Goal: Find specific page/section: Find specific page/section

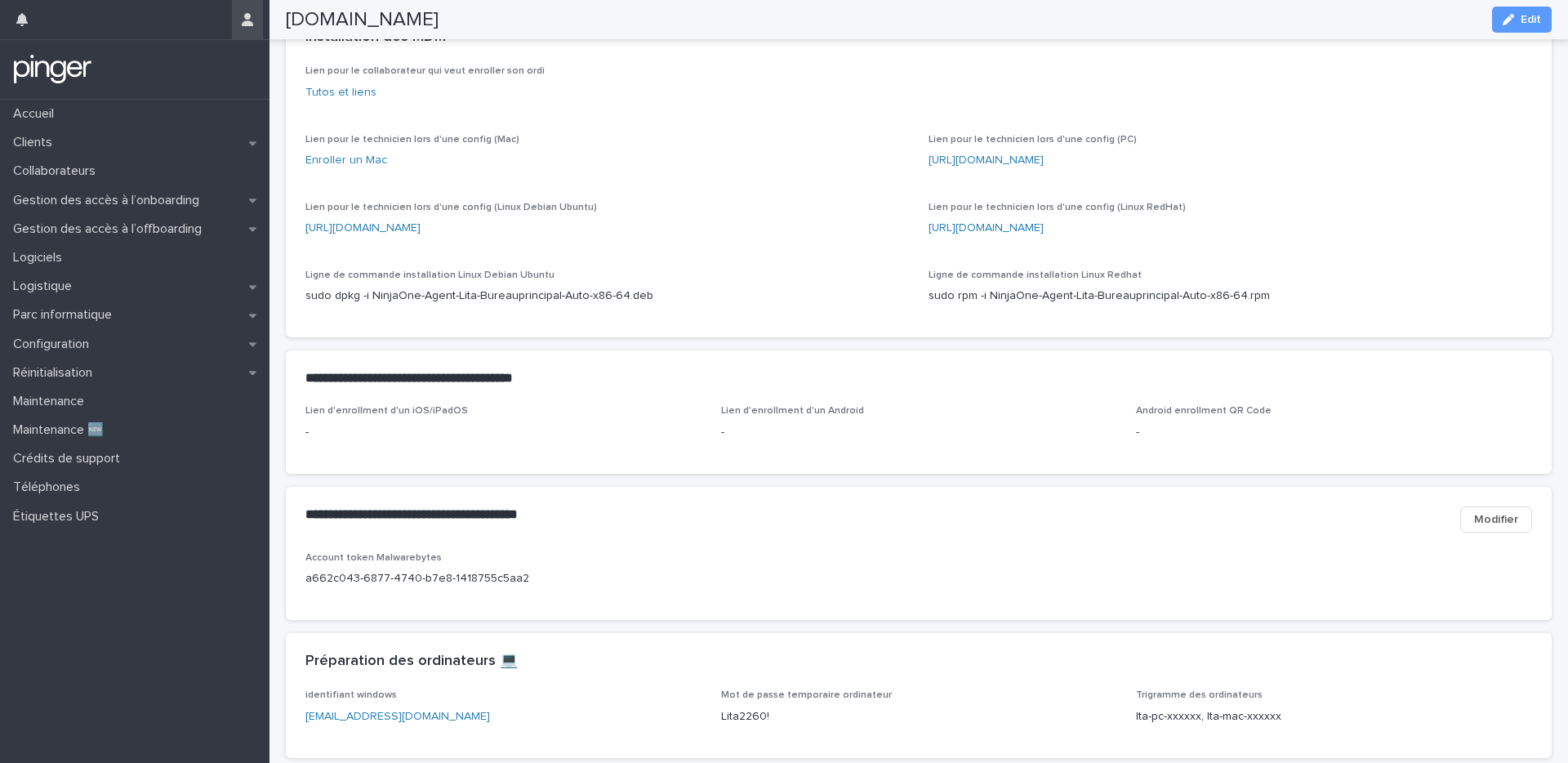
scroll to position [371, 0]
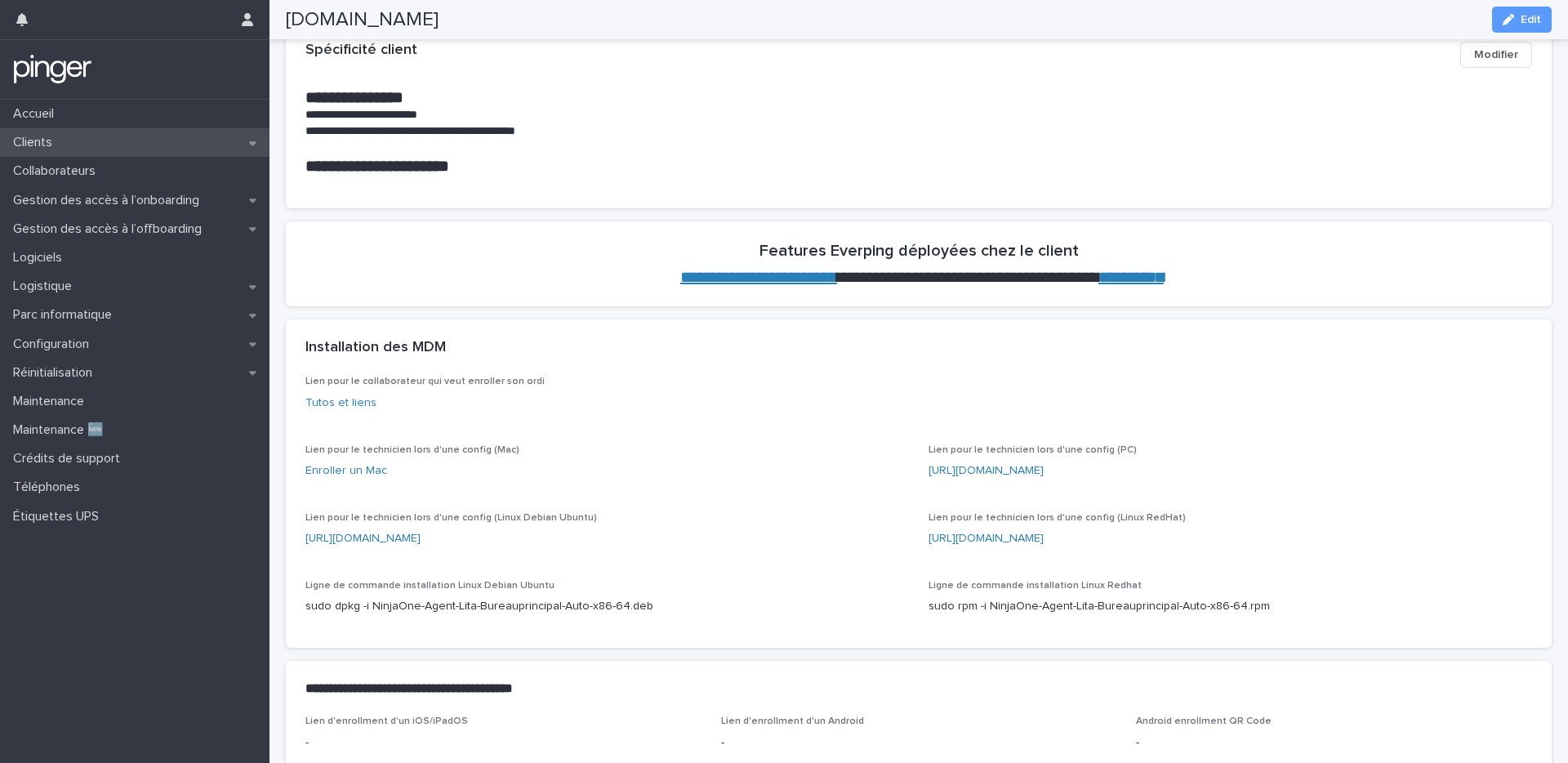
click at [46, 136] on p "Clients" at bounding box center [36, 142] width 59 height 16
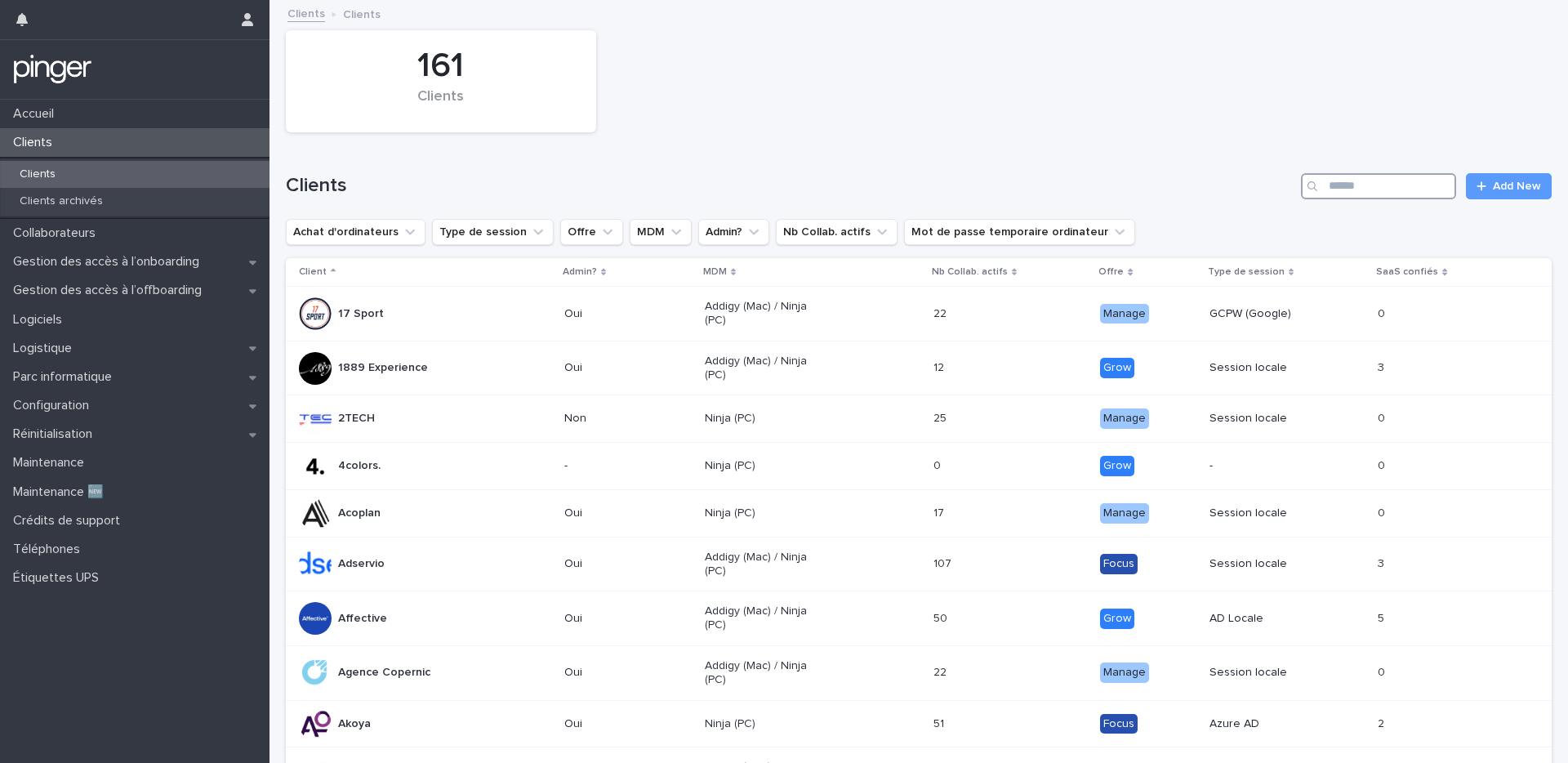
click at [1366, 179] on input "Search" at bounding box center [1379, 187] width 156 height 26
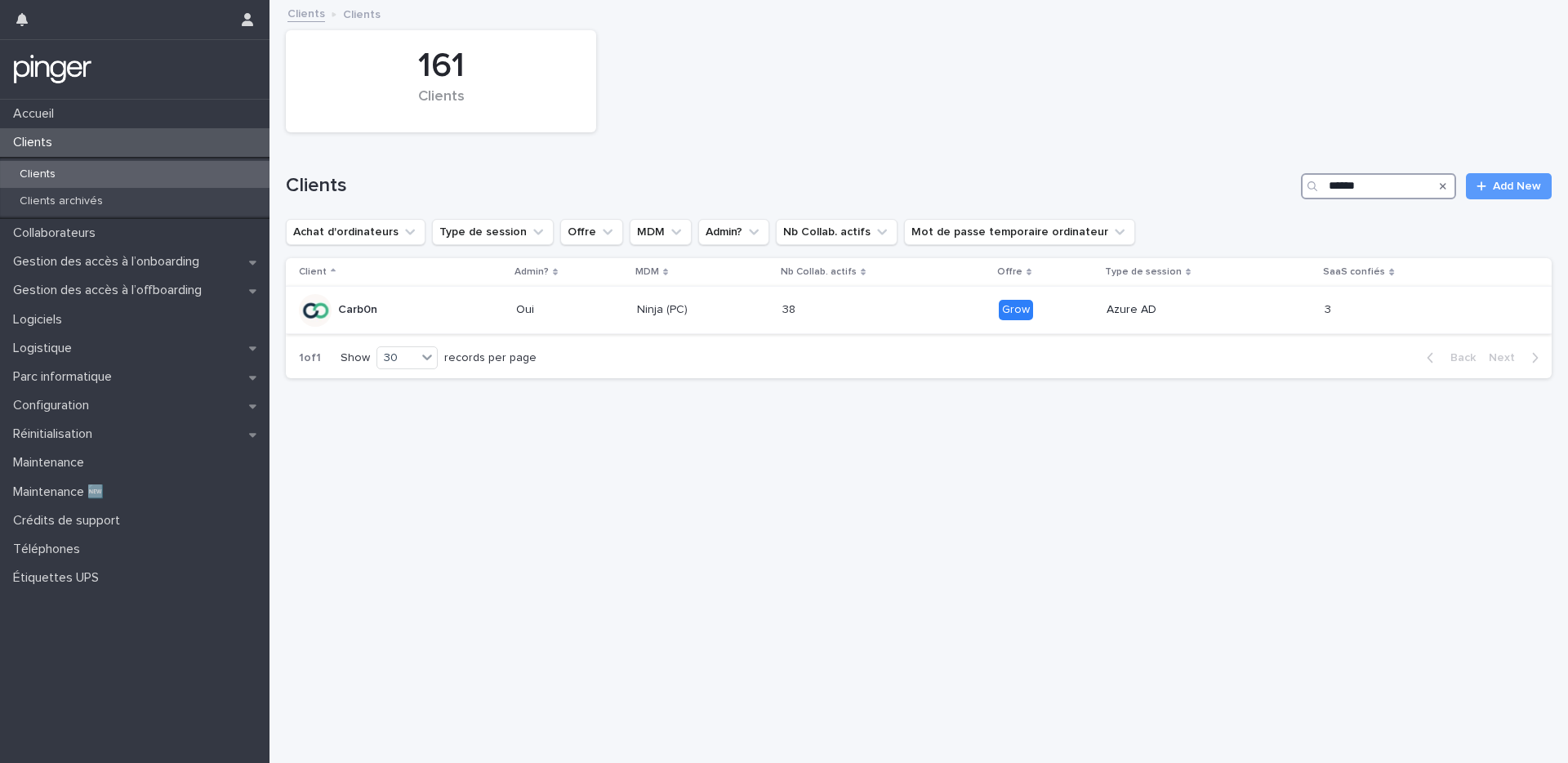
type input "******"
click at [575, 318] on div "Oui" at bounding box center [571, 309] width 109 height 27
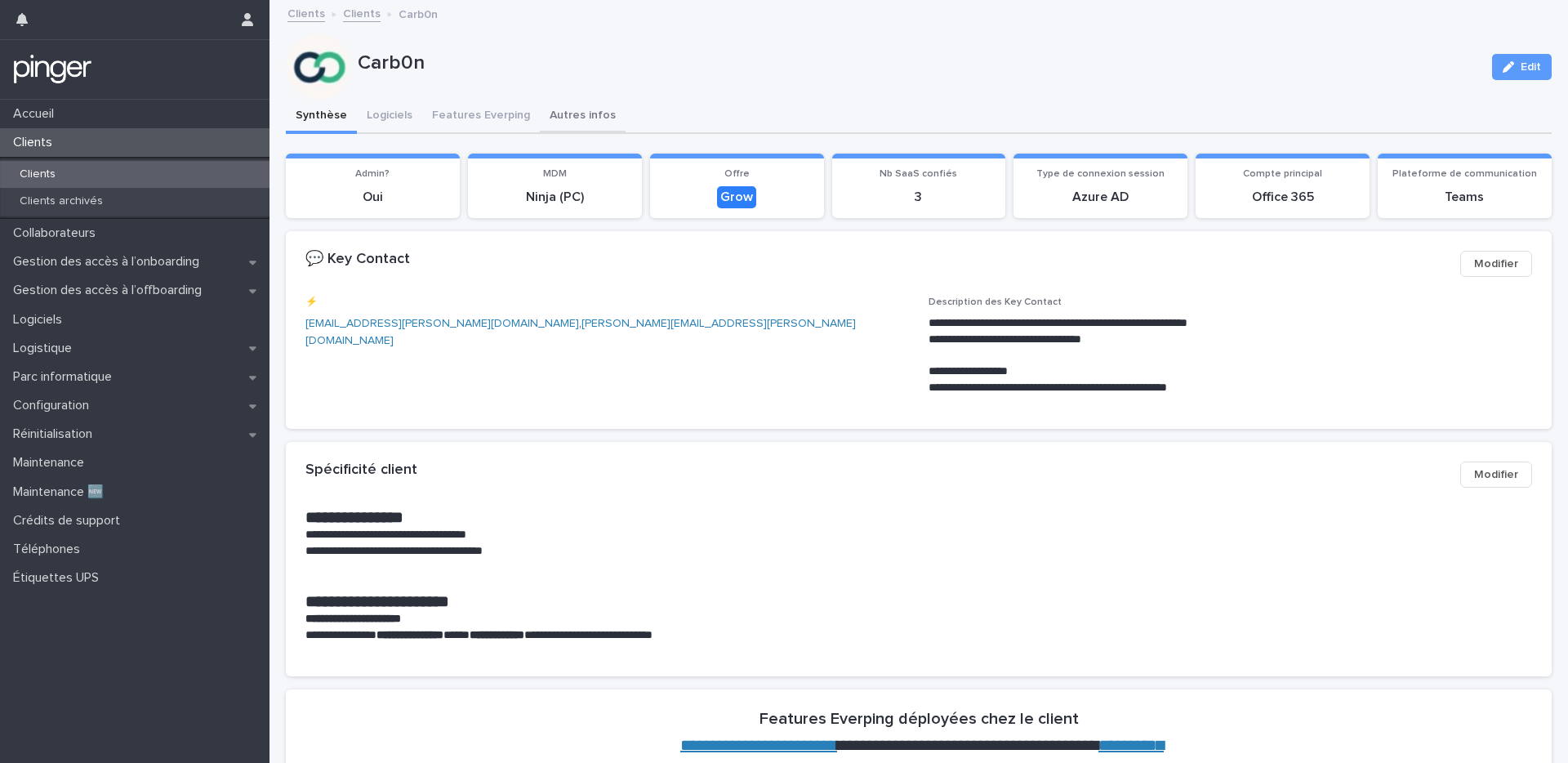
click at [562, 115] on button "Autres infos" at bounding box center [583, 116] width 86 height 35
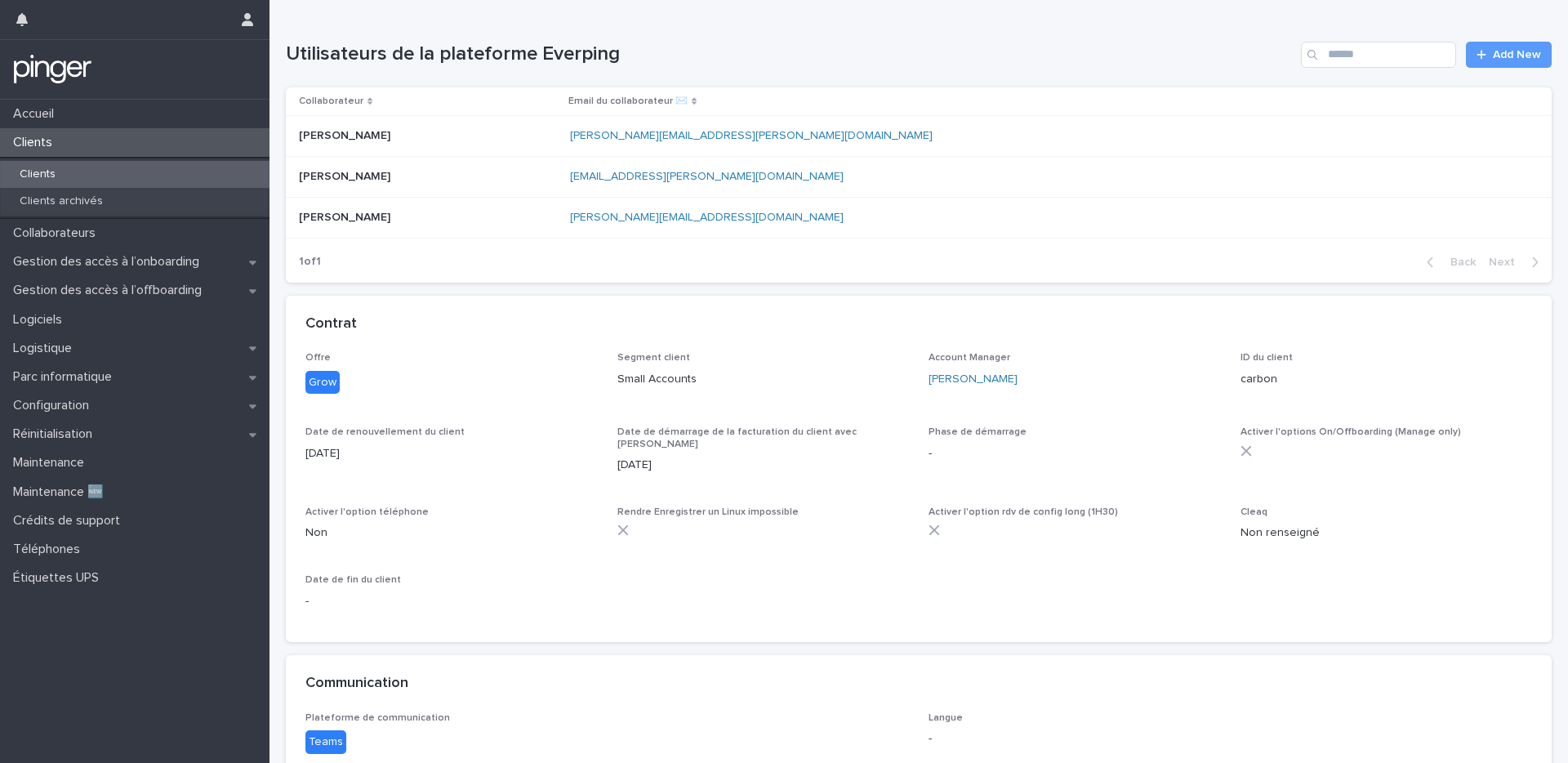
scroll to position [271, 0]
